Goal: Transaction & Acquisition: Obtain resource

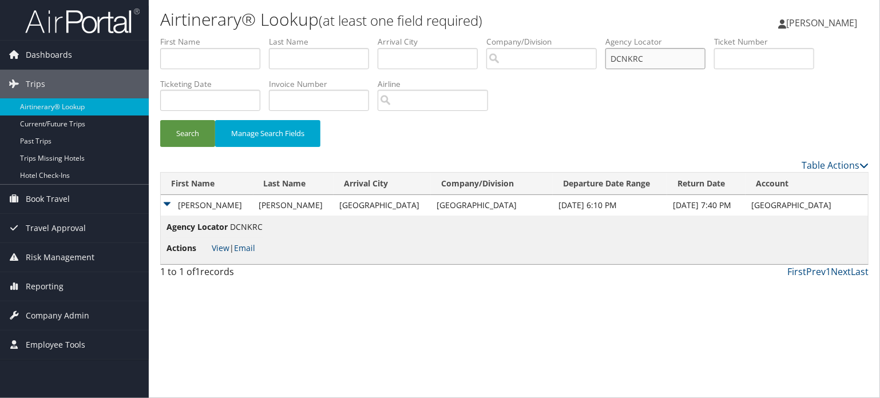
drag, startPoint x: 671, startPoint y: 63, endPoint x: 457, endPoint y: 69, distance: 213.5
click at [467, 36] on ul "First Name Last Name Departure City Arrival City Company/Division Airport/City …" at bounding box center [514, 36] width 708 height 0
paste input "QKG"
type input "DCNQKG"
click at [48, 106] on link "Airtinerary® Lookup" at bounding box center [74, 106] width 149 height 17
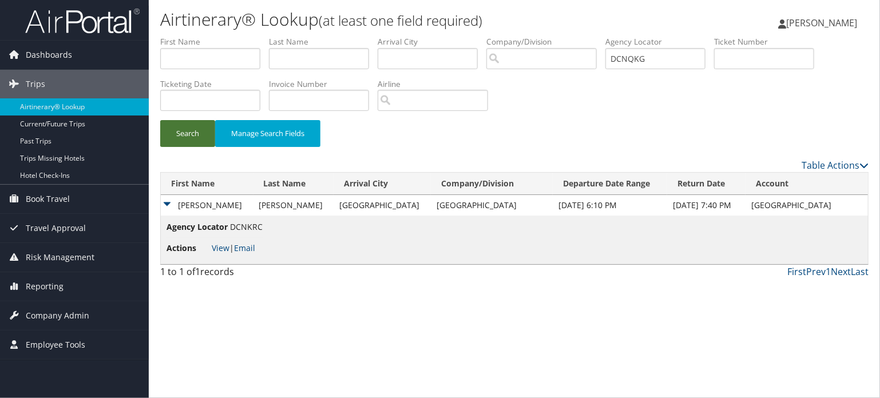
click at [199, 136] on button "Search" at bounding box center [187, 133] width 55 height 27
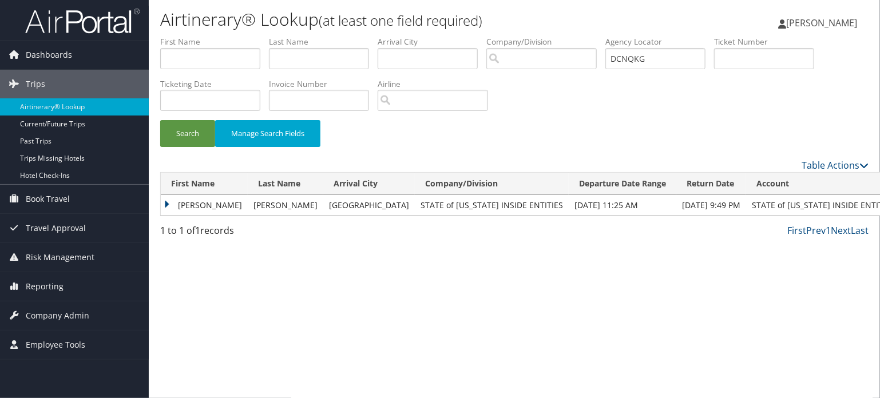
click at [200, 205] on td "ANDREW MONAN" at bounding box center [204, 205] width 87 height 21
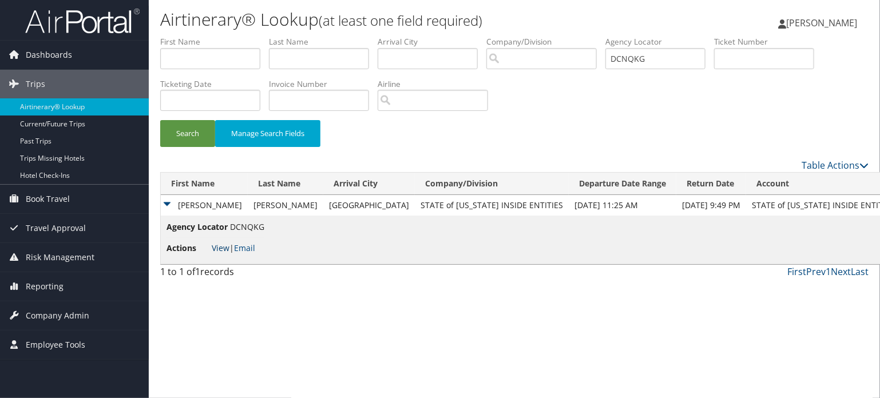
click at [226, 251] on link "View" at bounding box center [221, 248] width 18 height 11
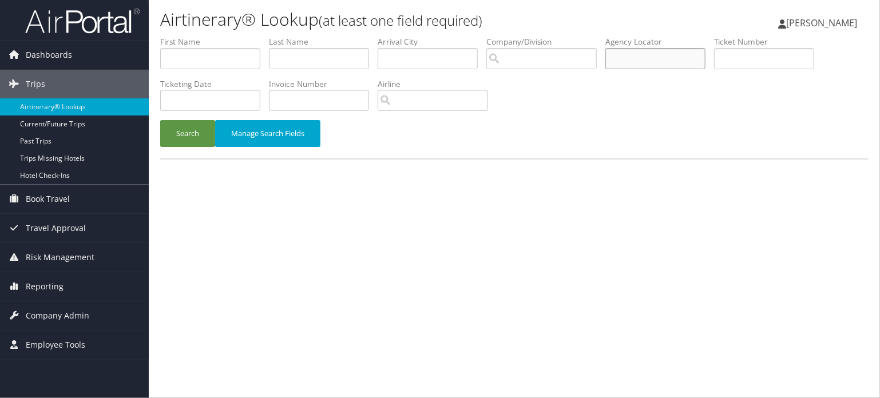
click at [692, 64] on input "text" at bounding box center [655, 58] width 100 height 21
paste input "DCNR6S"
type input "DCNR6S"
click at [45, 311] on span "Company Admin" at bounding box center [58, 316] width 64 height 29
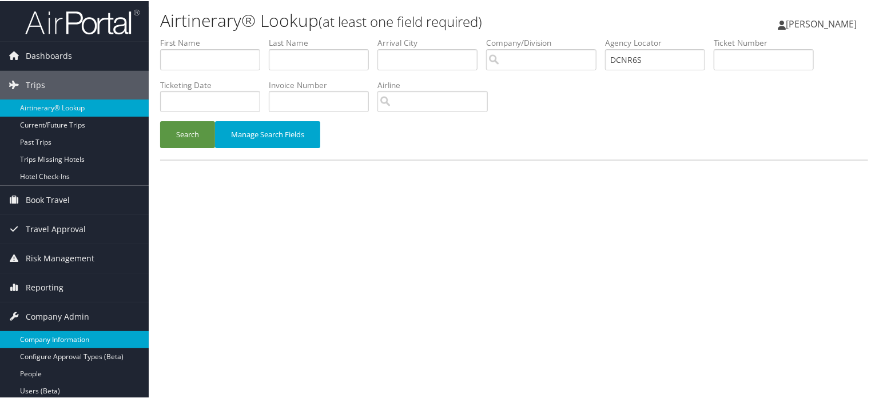
click at [60, 334] on link "Company Information" at bounding box center [74, 338] width 149 height 17
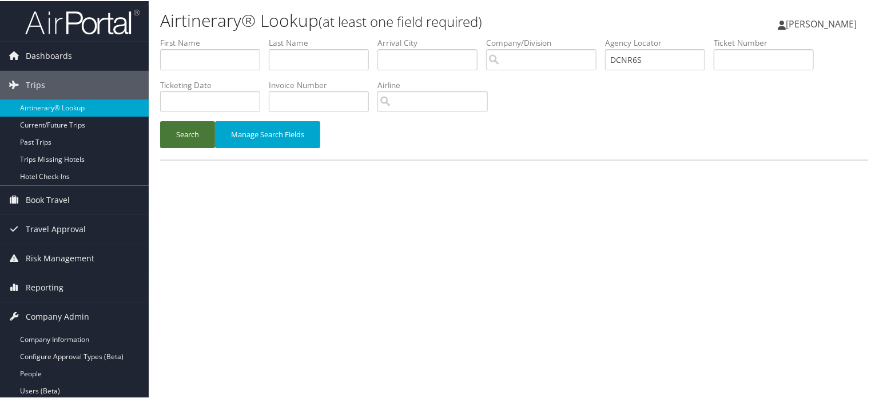
click at [202, 135] on button "Search" at bounding box center [187, 133] width 55 height 27
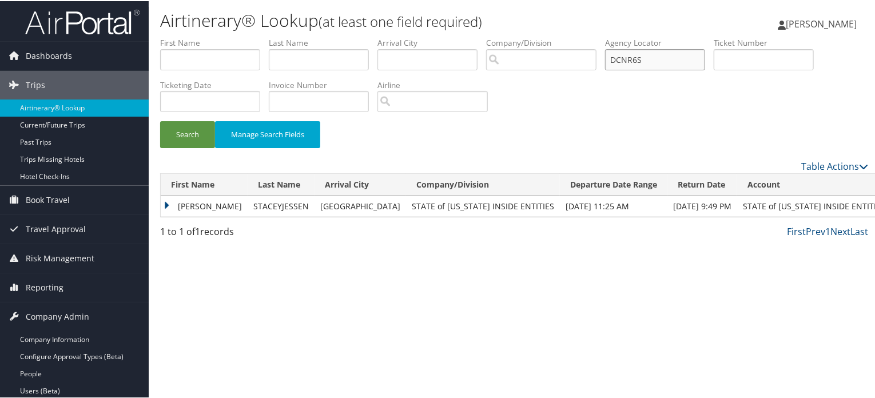
click at [637, 59] on input "DCNR6S" at bounding box center [655, 58] width 100 height 21
click at [171, 203] on td "AMANDA LYNN" at bounding box center [204, 205] width 87 height 21
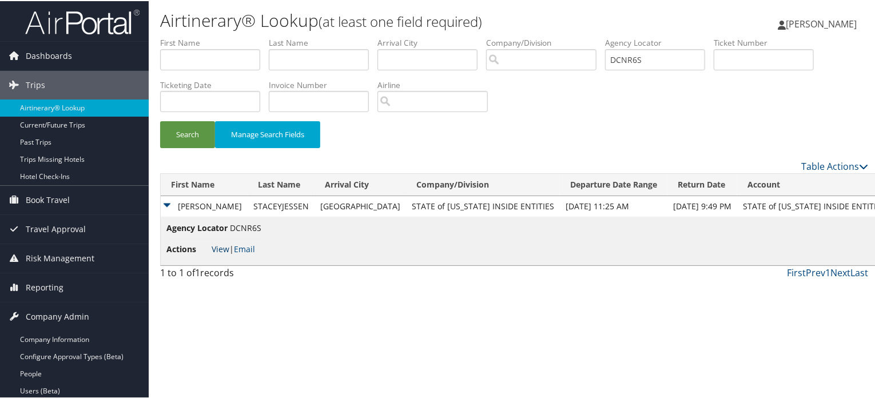
click at [221, 245] on link "View" at bounding box center [221, 248] width 18 height 11
drag, startPoint x: 660, startPoint y: 54, endPoint x: 514, endPoint y: 55, distance: 145.9
click at [514, 36] on ul "First Name Last Name Departure City Arrival City Company/Division Airport/City …" at bounding box center [514, 36] width 708 height 0
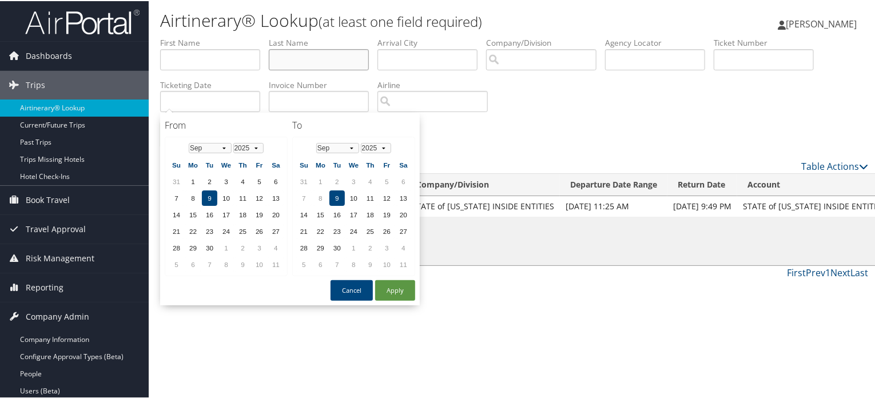
click at [366, 68] on input "text" at bounding box center [319, 58] width 100 height 21
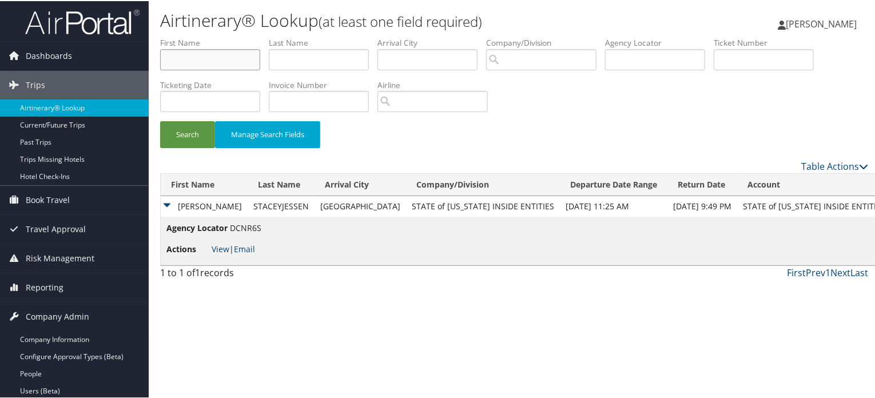
click at [218, 66] on input "text" at bounding box center [210, 58] width 100 height 21
paste input "Pandya"
type input "Pandya"
click at [351, 60] on input "text" at bounding box center [319, 58] width 100 height 21
paste input "Pandya"
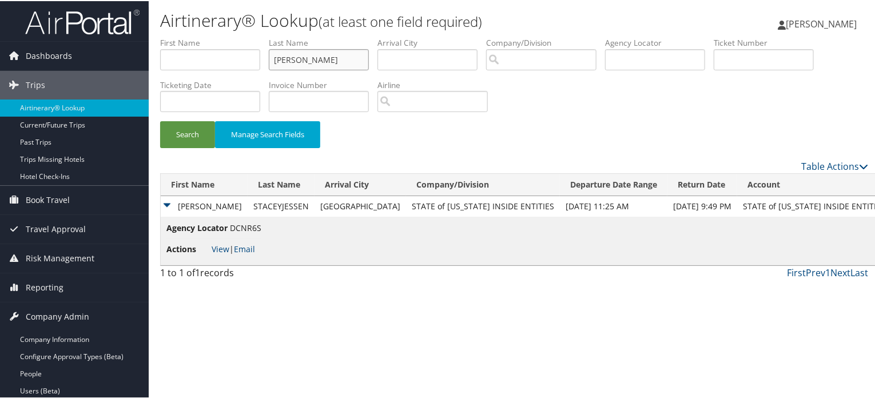
type input "Pandya"
click at [225, 57] on input "text" at bounding box center [210, 58] width 100 height 21
type input "chanakya"
click at [181, 130] on button "Search" at bounding box center [187, 133] width 55 height 27
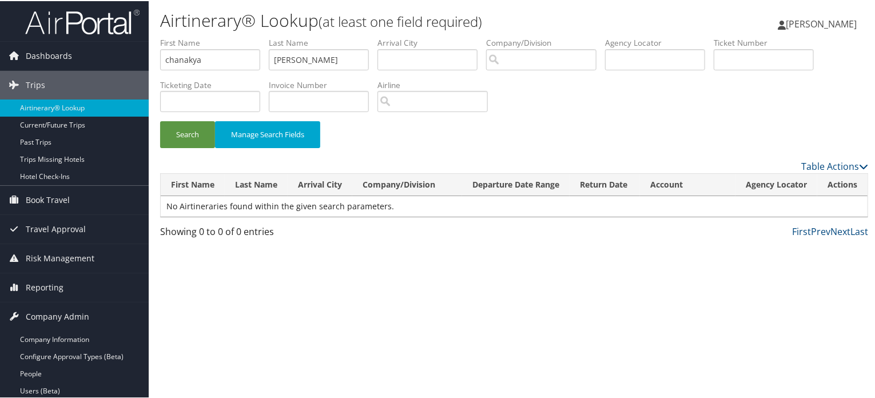
click at [706, 70] on li "Agency Locator" at bounding box center [659, 57] width 109 height 42
click at [693, 60] on input "text" at bounding box center [655, 58] width 100 height 21
paste input "CQBJG8"
type input "CQBJG8"
click at [206, 134] on button "Search" at bounding box center [187, 133] width 55 height 27
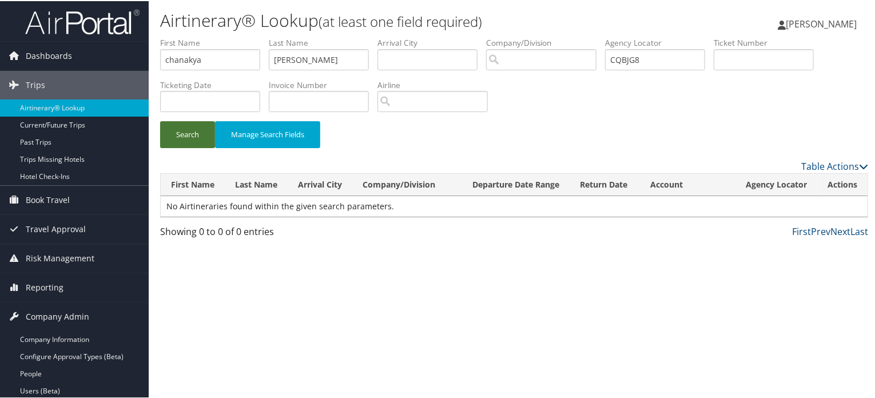
click at [182, 142] on button "Search" at bounding box center [187, 133] width 55 height 27
click at [183, 137] on button "Search" at bounding box center [187, 133] width 55 height 27
drag, startPoint x: 663, startPoint y: 53, endPoint x: 593, endPoint y: 51, distance: 70.4
click at [593, 36] on ul "First Name chanakya Last Name Pandya Departure City Arrival City Company/Divisi…" at bounding box center [514, 36] width 708 height 0
paste input "0067309066059"
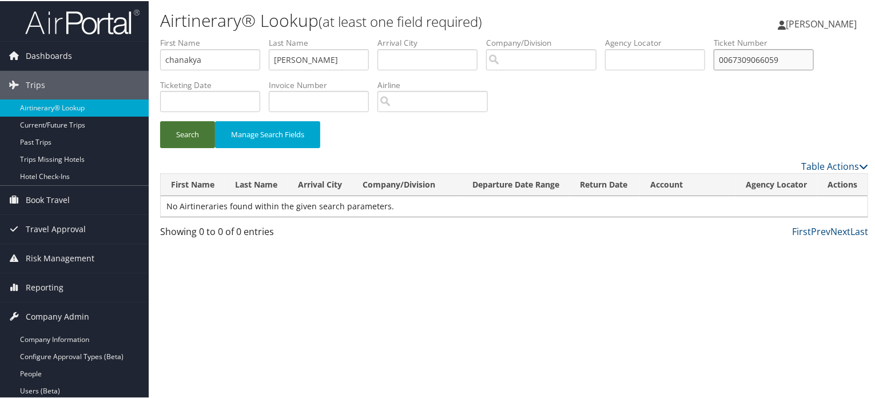
type input "0067309066059"
click at [185, 126] on button "Search" at bounding box center [187, 133] width 55 height 27
drag, startPoint x: 316, startPoint y: 64, endPoint x: 263, endPoint y: 68, distance: 52.8
click at [263, 36] on ul "First Name chanakya Last Name Pandya Departure City Arrival City Company/Divisi…" at bounding box center [514, 36] width 708 height 0
drag, startPoint x: 217, startPoint y: 59, endPoint x: 78, endPoint y: 54, distance: 139.7
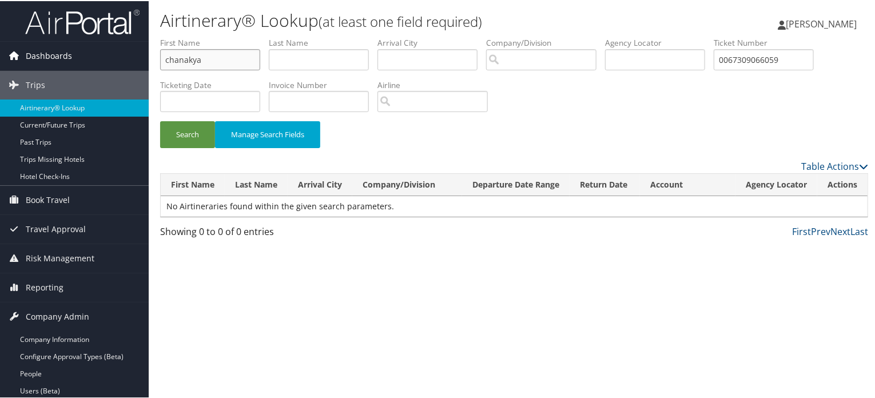
click at [78, 54] on div "Dashboards AirPortal 360™ (Manager) AirPortal 360™ (Agent) My Travel Dashboard …" at bounding box center [440, 199] width 880 height 398
click at [181, 133] on button "Search" at bounding box center [187, 133] width 55 height 27
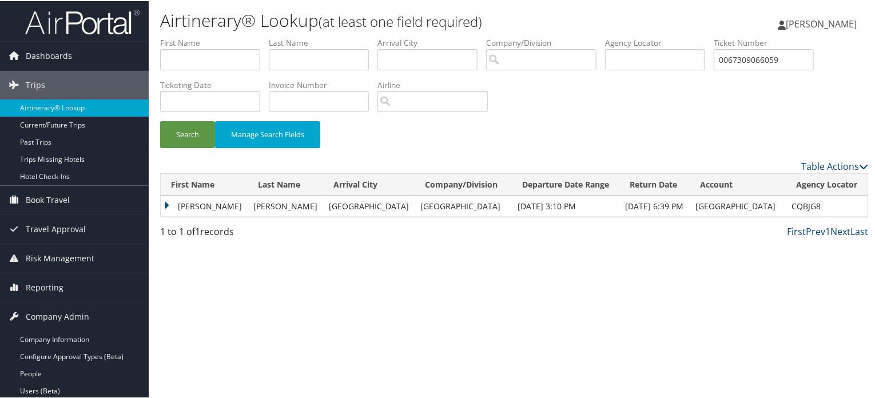
click at [188, 207] on td "FRANCISCO ATZIN" at bounding box center [204, 205] width 87 height 21
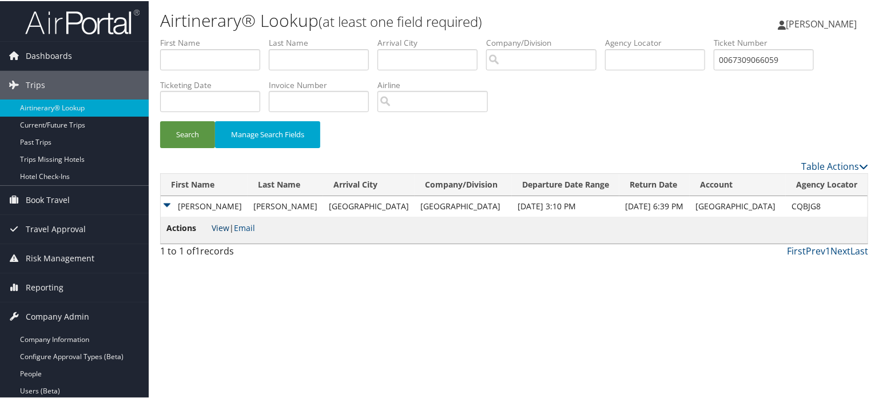
click at [219, 227] on link "View" at bounding box center [221, 226] width 18 height 11
drag, startPoint x: 795, startPoint y: 57, endPoint x: 623, endPoint y: 56, distance: 171.7
click at [623, 36] on ul "First Name Last Name Departure City Arrival City Company/Division Airport/City …" at bounding box center [514, 36] width 708 height 0
click at [215, 57] on input "text" at bounding box center [210, 58] width 100 height 21
click at [803, 203] on td "CQBJG8" at bounding box center [827, 205] width 82 height 21
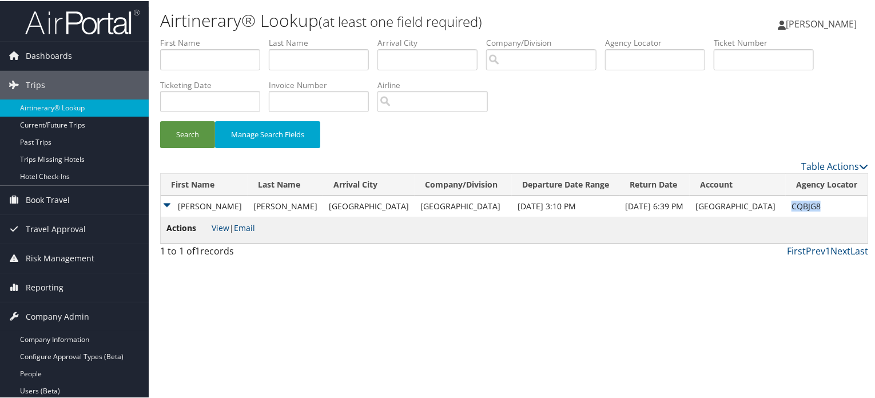
click at [803, 203] on td "CQBJG8" at bounding box center [827, 205] width 82 height 21
copy td "CQBJG8"
click at [670, 61] on input "text" at bounding box center [655, 58] width 100 height 21
paste input "DCNVGK"
type input "DCNVGK"
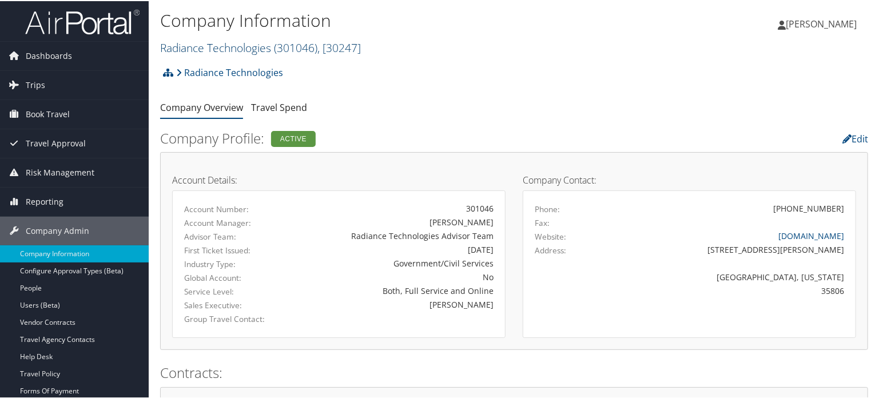
click at [275, 47] on span "( 301046 )" at bounding box center [295, 46] width 43 height 15
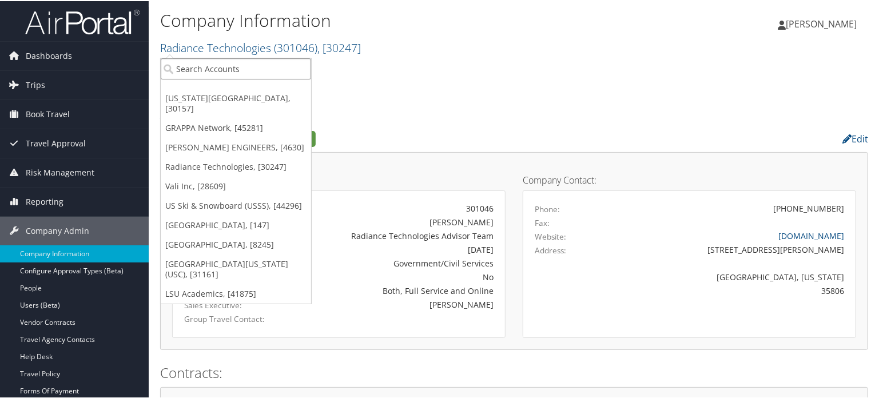
click at [236, 64] on input "search" at bounding box center [236, 67] width 150 height 21
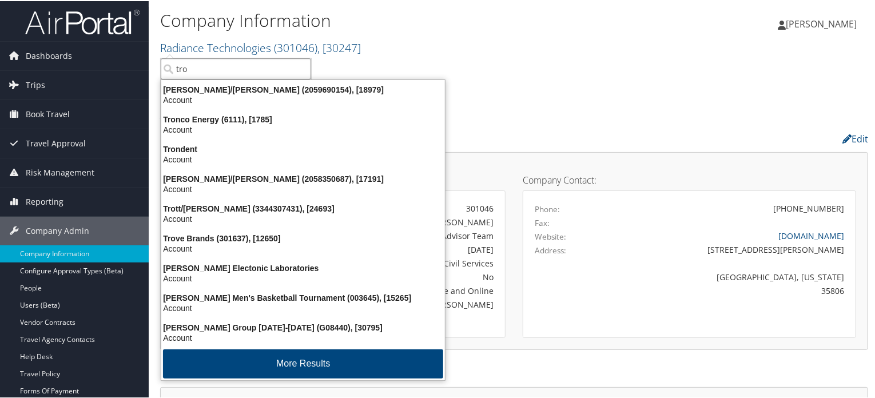
type input "troy"
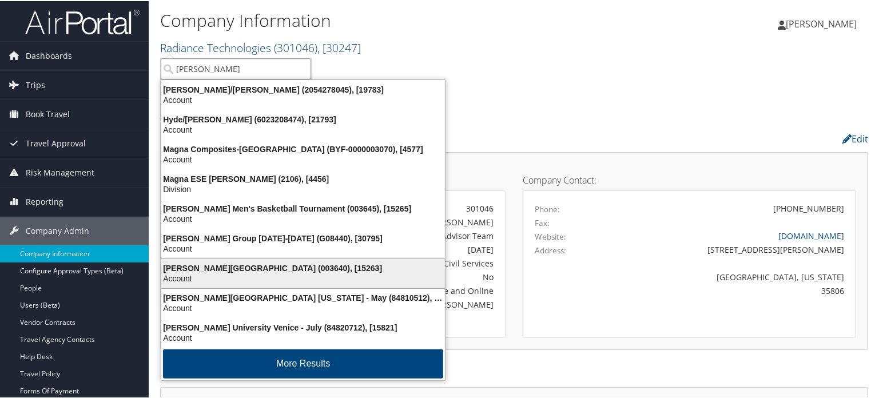
click at [227, 265] on div "Troy University (003640), [15263]" at bounding box center [303, 267] width 298 height 10
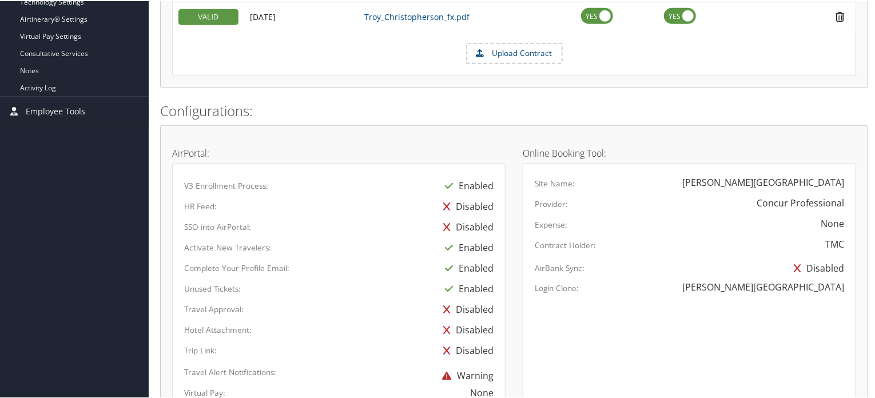
scroll to position [744, 0]
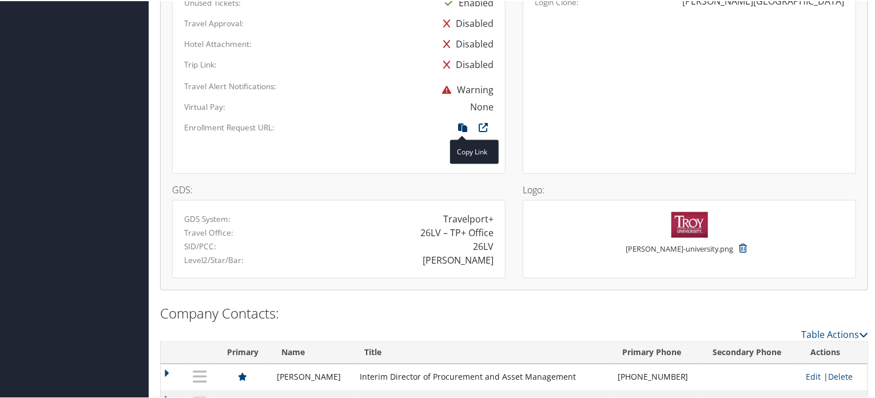
click at [462, 122] on icon at bounding box center [463, 129] width 21 height 15
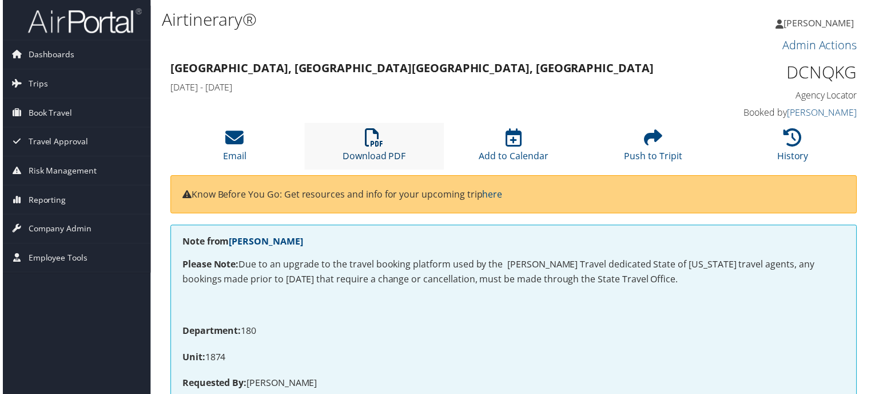
click at [364, 139] on icon at bounding box center [373, 138] width 18 height 18
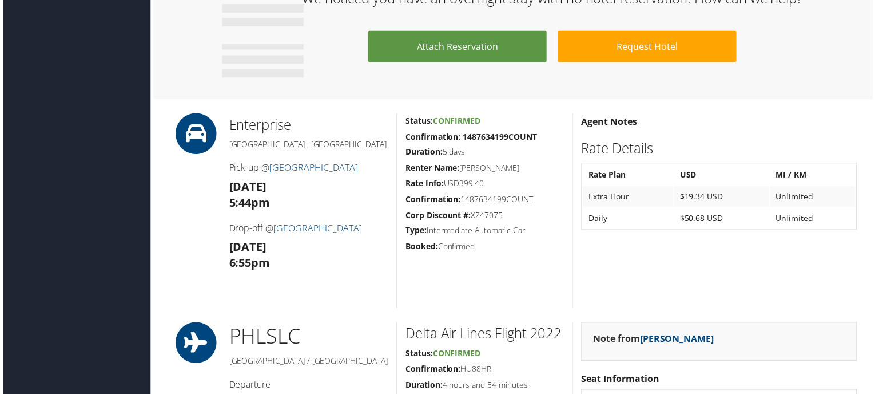
scroll to position [1259, 0]
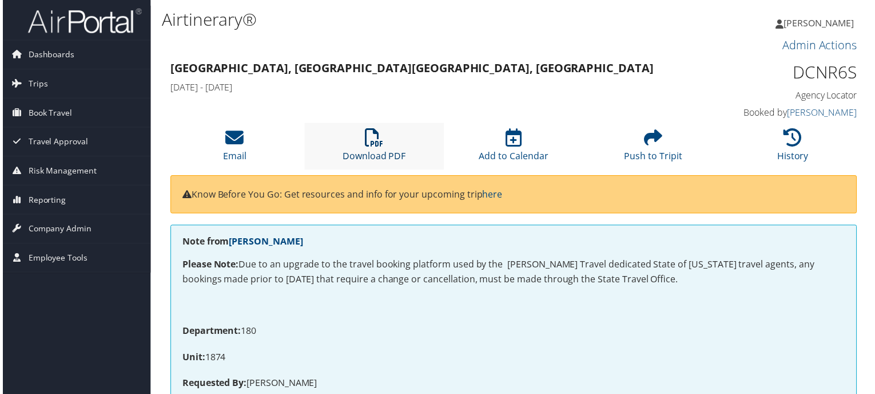
click at [368, 145] on icon at bounding box center [373, 138] width 18 height 18
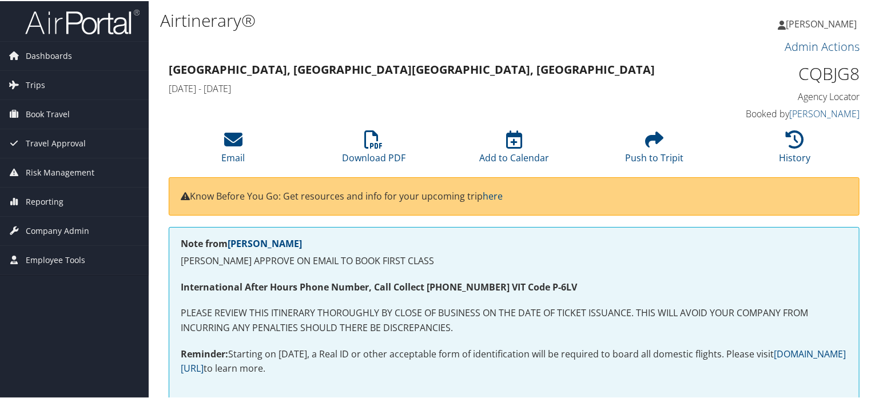
click at [829, 70] on h1 "CQBJG8" at bounding box center [780, 73] width 160 height 24
copy h1 "CQBJG8"
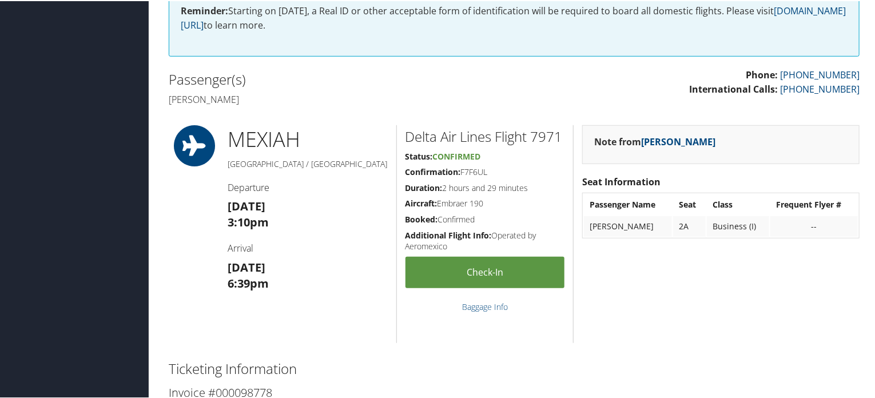
scroll to position [57, 0]
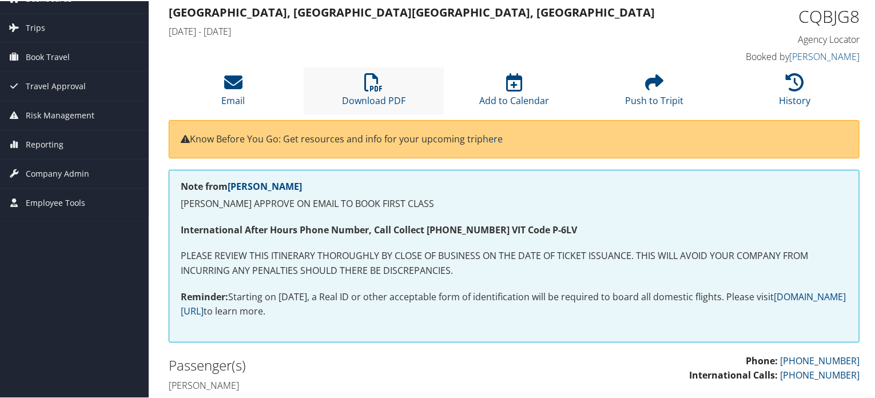
click at [362, 77] on li "Download PDF" at bounding box center [374, 89] width 141 height 46
